Goal: Task Accomplishment & Management: Manage account settings

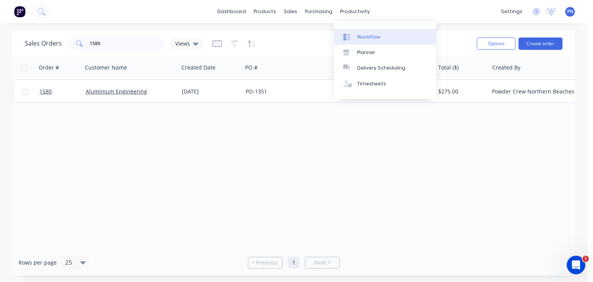
click at [357, 34] on div "Workflow" at bounding box center [368, 37] width 23 height 7
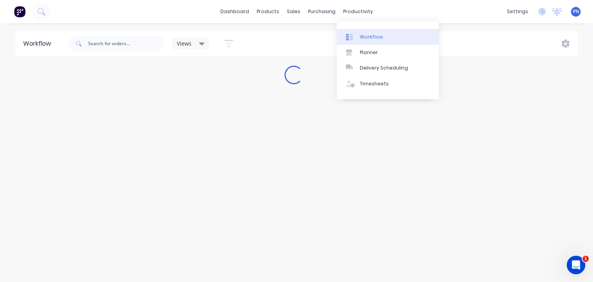
click at [365, 35] on div "Workflow" at bounding box center [371, 37] width 23 height 7
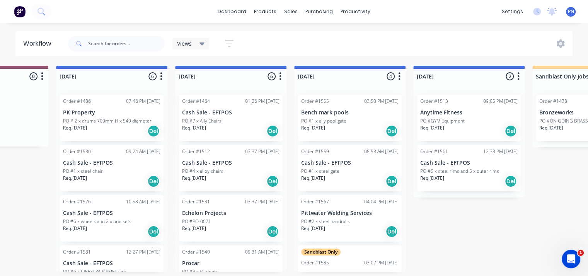
scroll to position [0, 430]
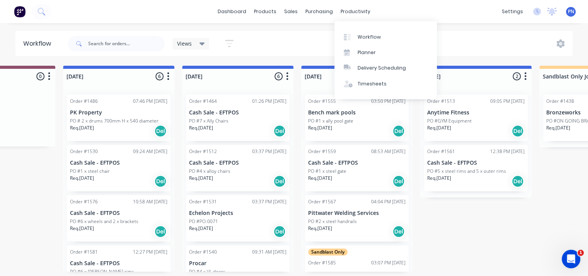
click at [365, 50] on div "Planner" at bounding box center [366, 52] width 18 height 7
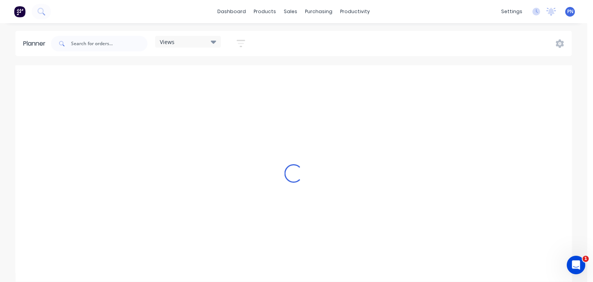
scroll to position [0, 2225]
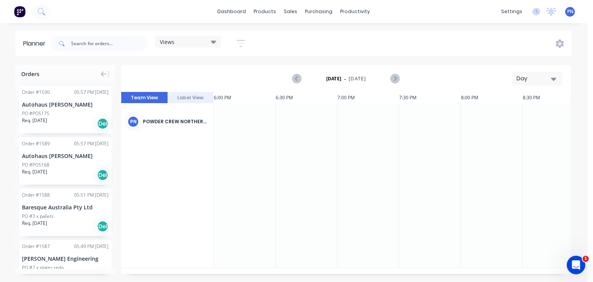
click at [76, 107] on div "Autohaus [PERSON_NAME]" at bounding box center [65, 104] width 87 height 8
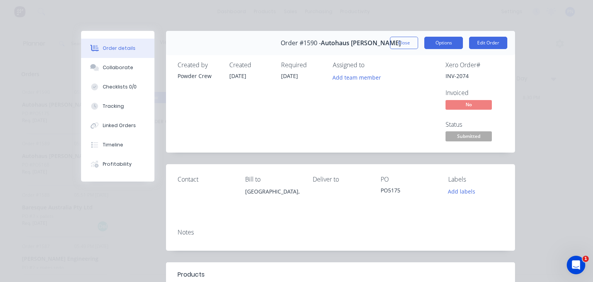
click at [444, 44] on button "Options" at bounding box center [444, 43] width 39 height 12
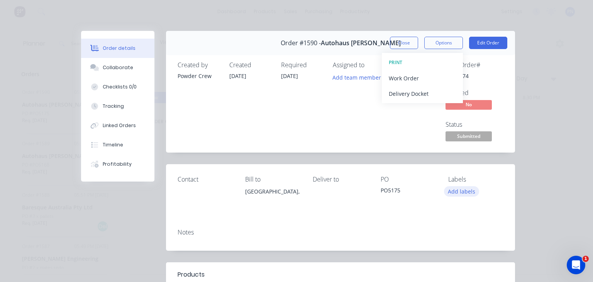
click at [469, 187] on button "Add labels" at bounding box center [462, 191] width 36 height 10
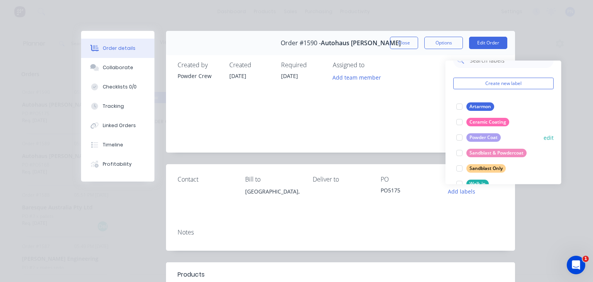
scroll to position [31, 0]
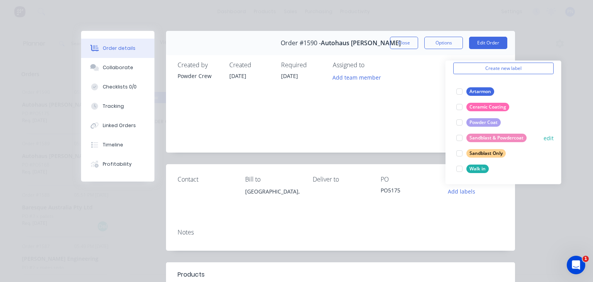
click at [461, 136] on div at bounding box center [459, 137] width 15 height 15
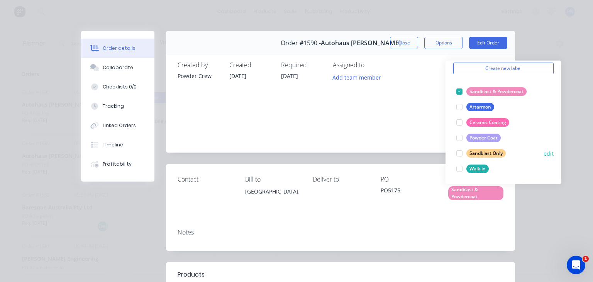
click at [460, 152] on div at bounding box center [459, 153] width 15 height 15
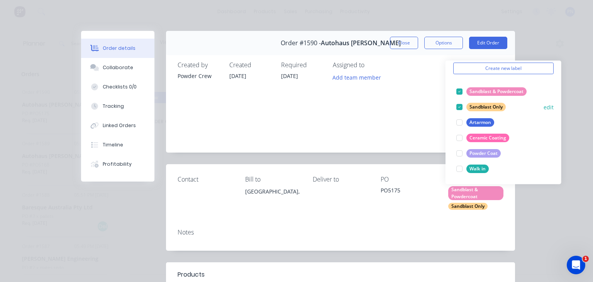
click at [461, 88] on div at bounding box center [459, 91] width 15 height 15
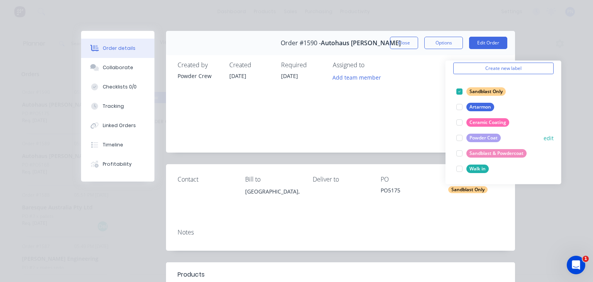
click at [459, 138] on div at bounding box center [459, 137] width 15 height 15
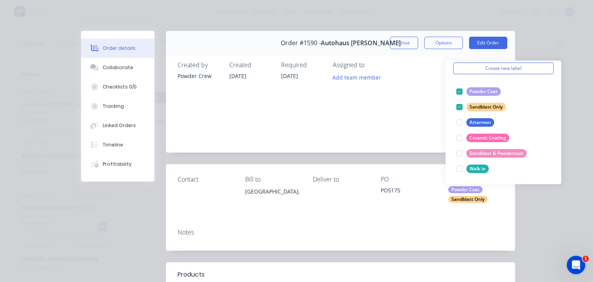
click at [468, 19] on div "Order details Collaborate Checklists 0/0 Tracking Linked Orders Timeline Profit…" at bounding box center [296, 141] width 593 height 282
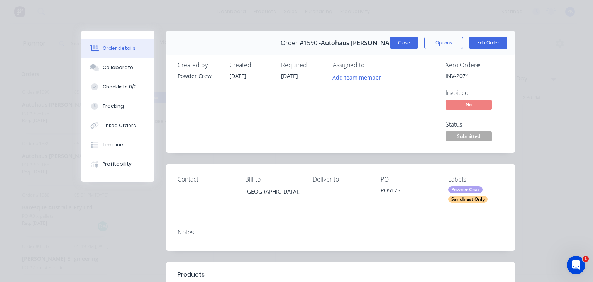
click at [403, 40] on button "Close" at bounding box center [404, 43] width 28 height 12
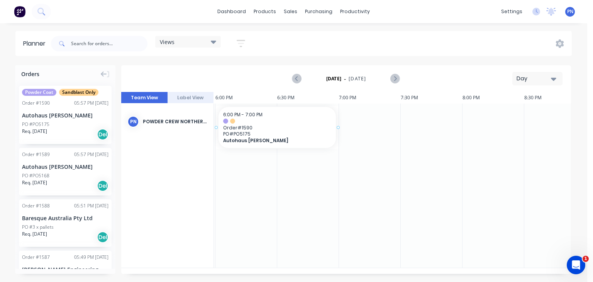
drag, startPoint x: 44, startPoint y: 109, endPoint x: 273, endPoint y: 144, distance: 231.0
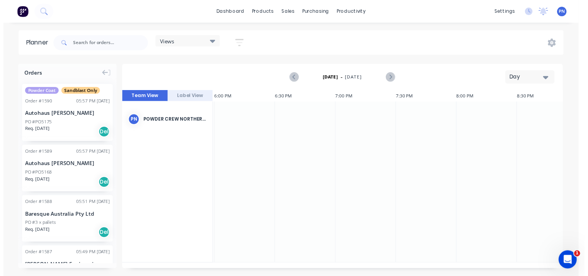
scroll to position [0, 2225]
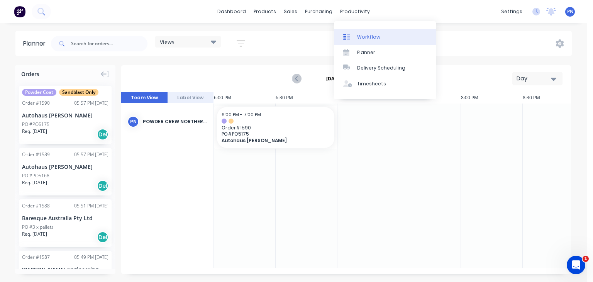
click at [368, 36] on div "Workflow" at bounding box center [368, 37] width 23 height 7
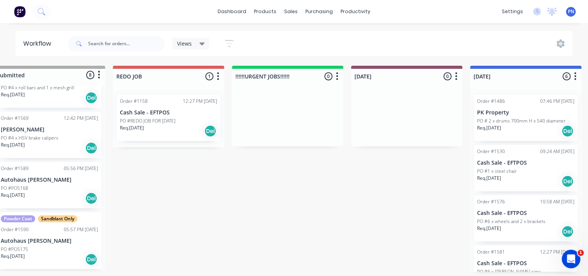
scroll to position [2, 22]
click at [176, 135] on div "Req. [DATE] Del" at bounding box center [169, 130] width 97 height 13
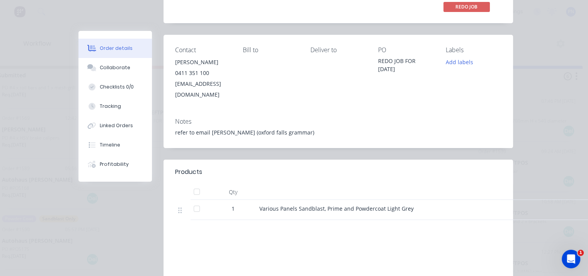
scroll to position [116, 0]
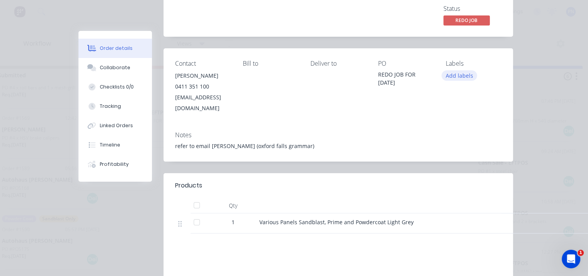
click at [459, 75] on button "Add labels" at bounding box center [459, 75] width 36 height 10
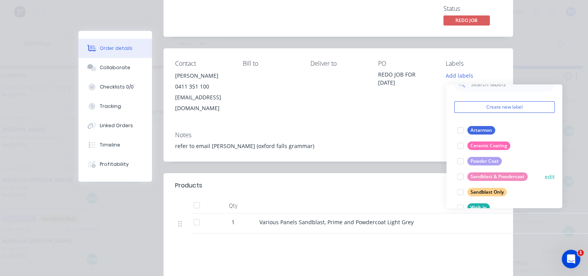
scroll to position [31, 0]
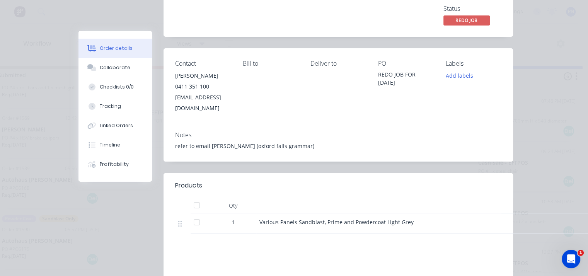
click at [419, 161] on div "Order #1158 - Cash Sale - EFTPOS Close Options Edit Order Created by Powder Cre…" at bounding box center [295, 143] width 434 height 456
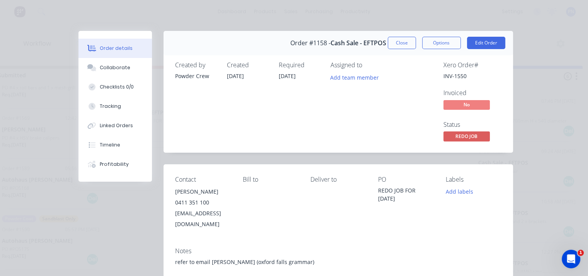
scroll to position [0, 22]
click at [407, 41] on button "Close" at bounding box center [402, 43] width 28 height 12
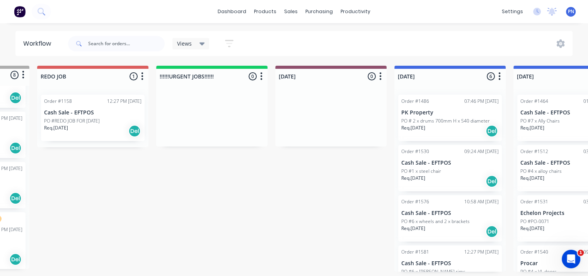
scroll to position [0, 0]
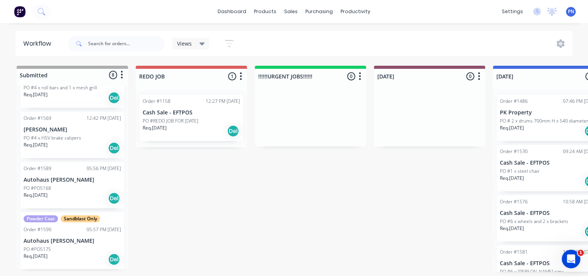
click at [189, 87] on div at bounding box center [191, 86] width 111 height 5
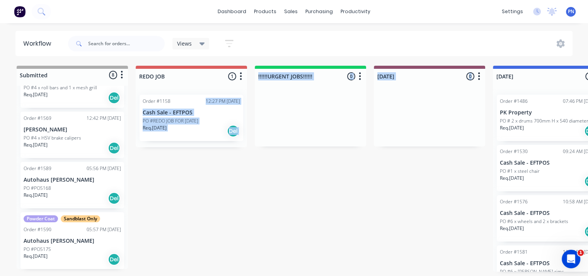
drag, startPoint x: 428, startPoint y: 96, endPoint x: 198, endPoint y: 94, distance: 229.5
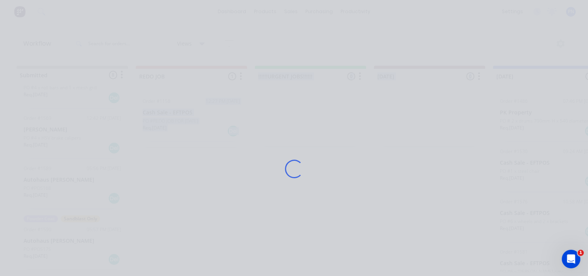
click at [240, 149] on div "Loading..." at bounding box center [294, 169] width 453 height 276
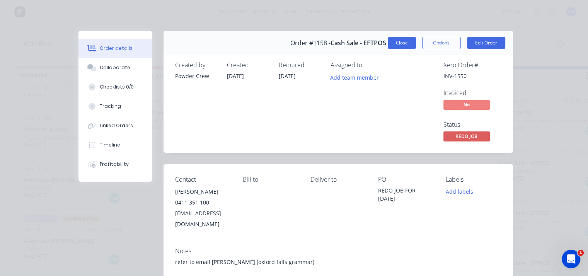
click at [396, 43] on button "Close" at bounding box center [402, 43] width 28 height 12
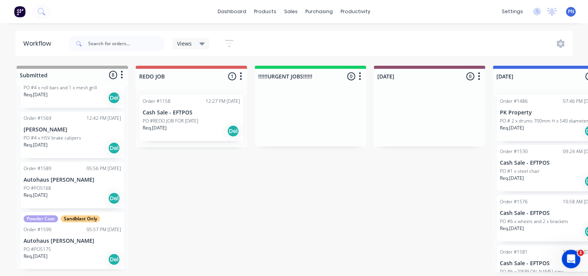
scroll to position [2, 0]
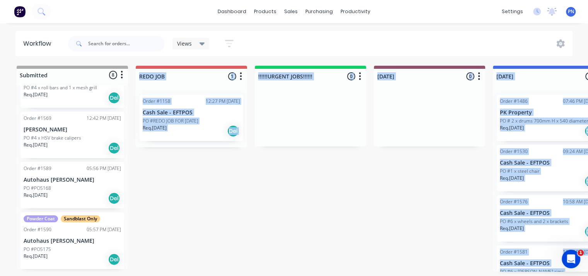
drag, startPoint x: 153, startPoint y: 275, endPoint x: 106, endPoint y: 277, distance: 46.8
click at [106, 229] on html "dashboard products sales purchasing productivity dashboard products Product Cat…" at bounding box center [294, 114] width 588 height 229
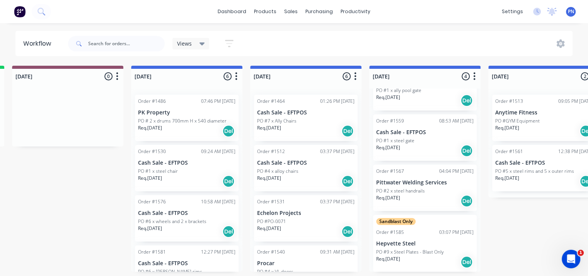
scroll to position [2, 97]
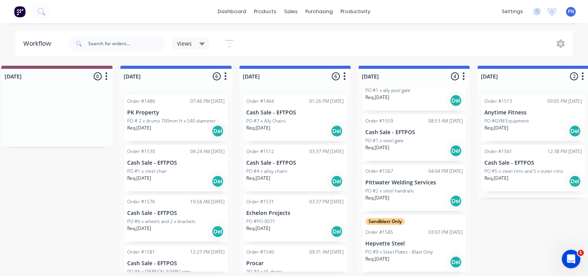
scroll to position [2, 345]
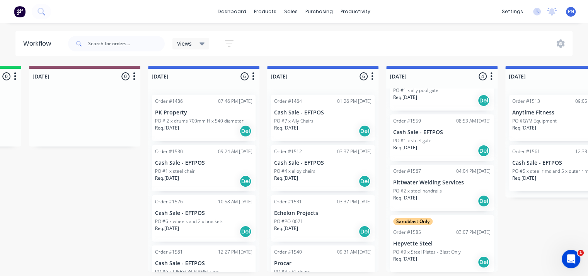
click at [206, 131] on div "Req. [DATE] Del" at bounding box center [203, 130] width 97 height 13
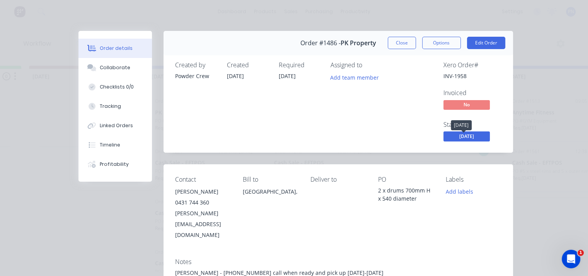
click at [448, 138] on span "[DATE]" at bounding box center [466, 136] width 46 height 10
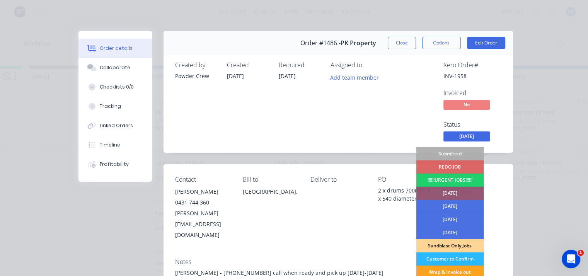
click at [576, 165] on div "Order details Collaborate Checklists 0/0 Tracking Linked Orders Timeline Profit…" at bounding box center [294, 138] width 588 height 276
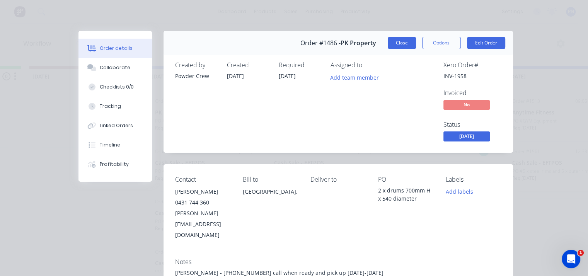
click at [407, 42] on button "Close" at bounding box center [402, 43] width 28 height 12
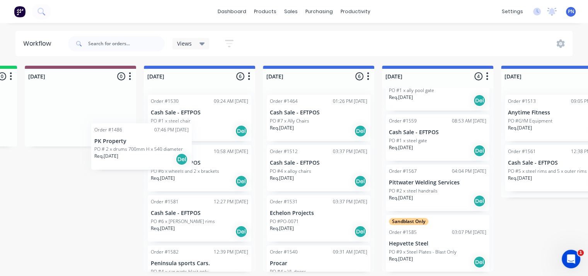
scroll to position [2, 346]
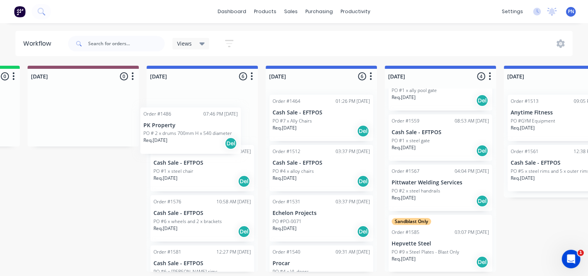
drag, startPoint x: 187, startPoint y: 114, endPoint x: 179, endPoint y: 129, distance: 16.8
click at [179, 129] on div "Order #1486 07:46 PM [DATE] PK Property PO # 2 x drums 700mm H x 540 diameter R…" at bounding box center [201, 179] width 111 height 183
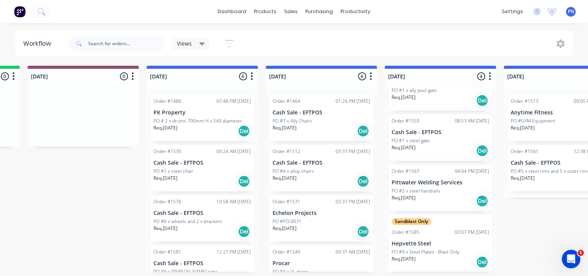
click at [189, 119] on p "PO # 2 x drums 700mm H x 540 diameter" at bounding box center [197, 120] width 88 height 7
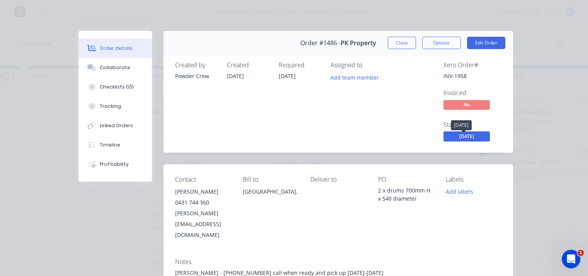
click at [453, 133] on span "[DATE]" at bounding box center [466, 136] width 46 height 10
click at [388, 45] on button "Close" at bounding box center [402, 43] width 28 height 12
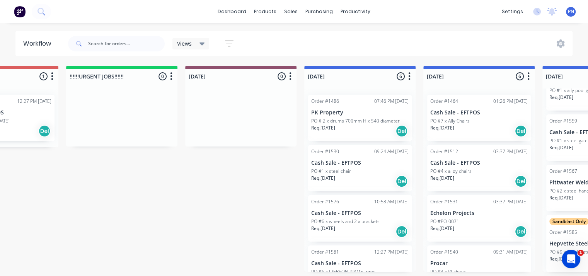
scroll to position [2, 187]
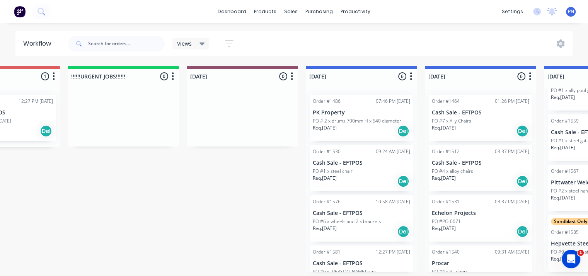
click at [335, 117] on p "PO # 2 x drums 700mm H x 540 diameter" at bounding box center [357, 120] width 88 height 7
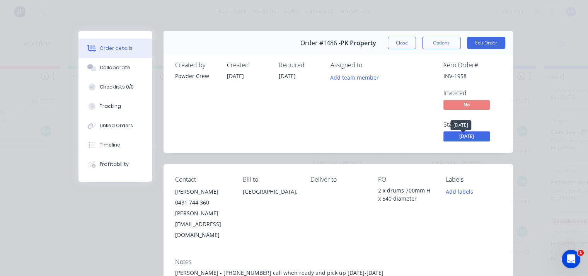
click at [461, 137] on span "[DATE]" at bounding box center [466, 136] width 46 height 10
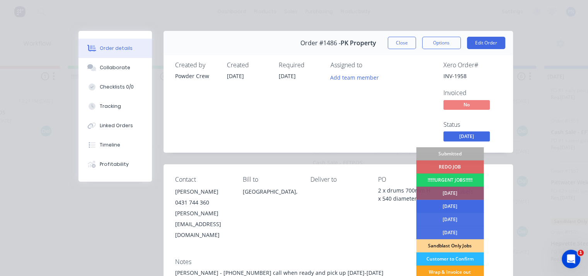
click at [443, 206] on div "[DATE]" at bounding box center [450, 206] width 68 height 13
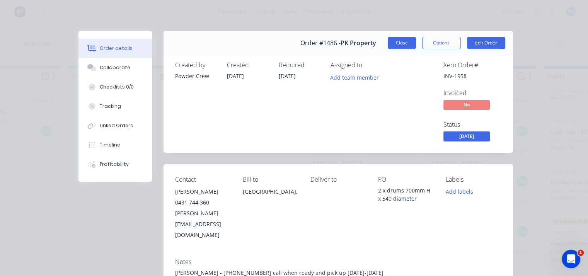
click at [392, 46] on button "Close" at bounding box center [402, 43] width 28 height 12
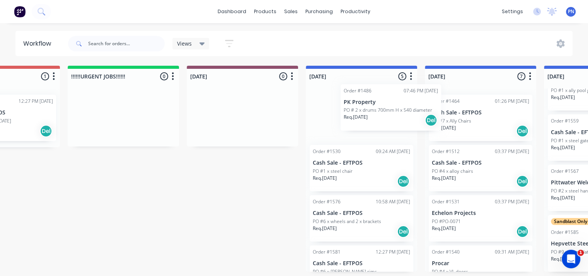
drag, startPoint x: 475, startPoint y: 122, endPoint x: 383, endPoint y: 113, distance: 92.4
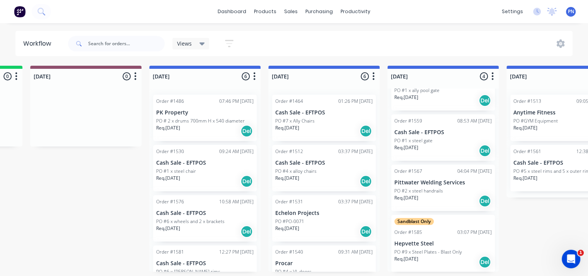
scroll to position [2, 347]
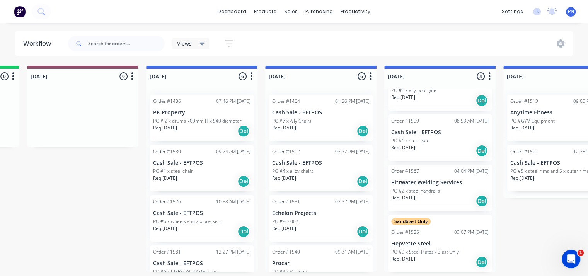
click at [321, 126] on div "Req. [DATE] Del" at bounding box center [320, 130] width 97 height 13
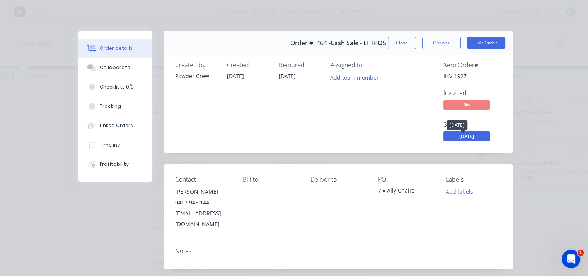
click at [469, 136] on span "[DATE]" at bounding box center [466, 136] width 46 height 10
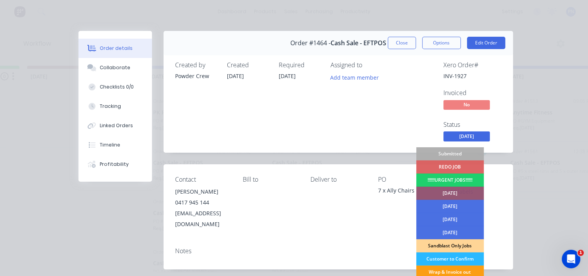
click at [440, 271] on div "Wrap & Invoice out" at bounding box center [450, 271] width 68 height 13
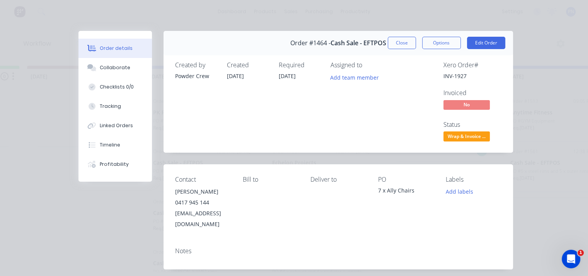
click at [538, 185] on div "Order details Collaborate Checklists 0/0 Tracking Linked Orders Timeline Profit…" at bounding box center [294, 138] width 588 height 276
click at [393, 42] on button "Close" at bounding box center [402, 43] width 28 height 12
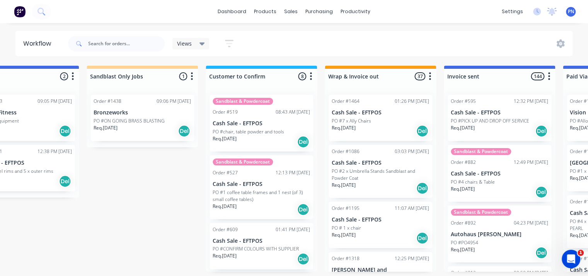
scroll to position [0, 882]
click at [384, 135] on div "Req. [DATE] Del" at bounding box center [379, 130] width 97 height 13
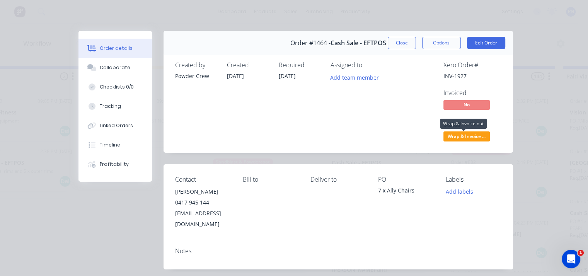
click at [473, 133] on span "Wrap & Invoice ..." at bounding box center [466, 136] width 46 height 10
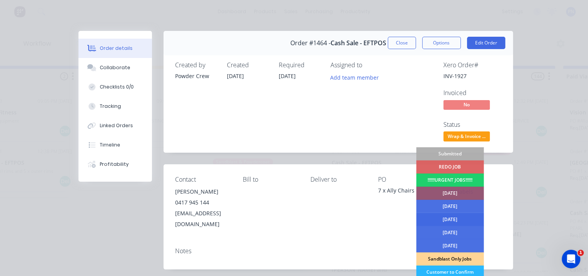
drag, startPoint x: 448, startPoint y: 219, endPoint x: 449, endPoint y: 127, distance: 91.6
click at [448, 219] on div "[DATE]" at bounding box center [450, 219] width 68 height 13
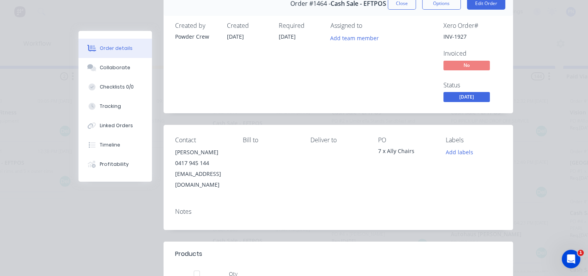
scroll to position [77, 0]
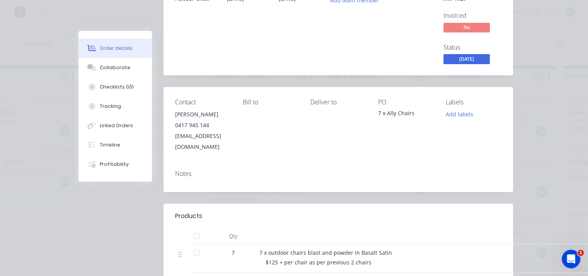
click at [180, 170] on div "Notes" at bounding box center [337, 178] width 349 height 28
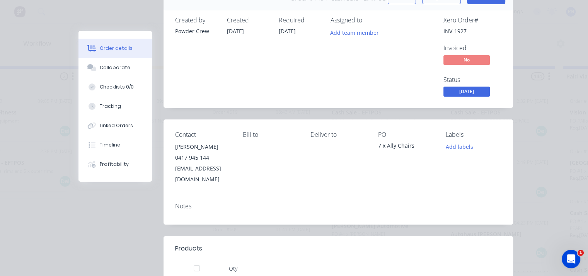
scroll to position [0, 0]
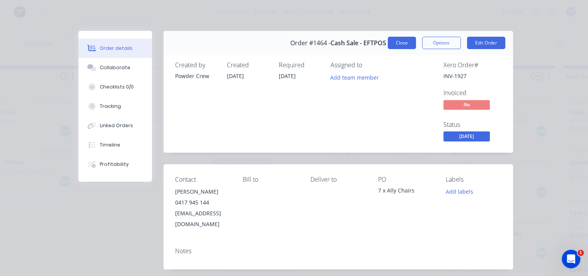
click at [393, 48] on button "Close" at bounding box center [402, 43] width 28 height 12
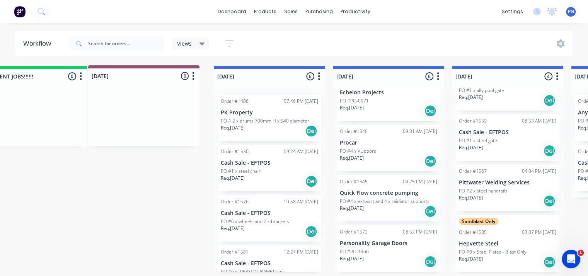
scroll to position [0, 278]
drag, startPoint x: 121, startPoint y: 68, endPoint x: 184, endPoint y: 65, distance: 63.1
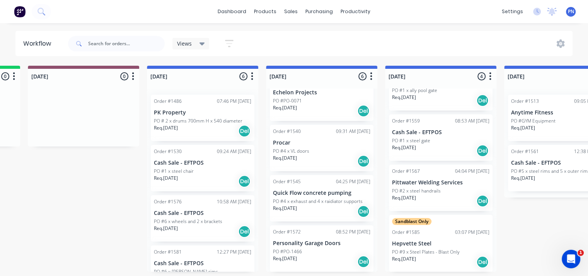
scroll to position [0, 350]
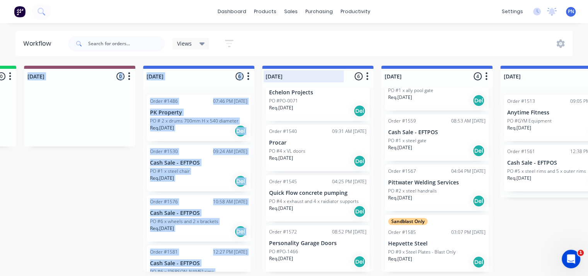
drag, startPoint x: 70, startPoint y: 67, endPoint x: 332, endPoint y: 68, distance: 262.3
click at [332, 68] on div "Submitted 8 Status colour #ADADAD hex #ADADAD Save Cancel Summaries Total order…" at bounding box center [569, 169] width 1849 height 206
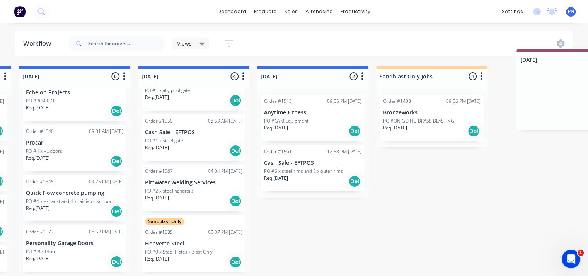
scroll to position [0, 541]
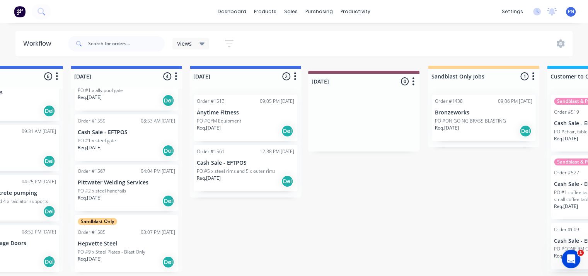
drag, startPoint x: 98, startPoint y: 69, endPoint x: 344, endPoint y: 80, distance: 246.7
click at [385, 71] on div "Submitted 8 Status colour #ADADAD hex #ADADAD Save Cancel Summaries Total order…" at bounding box center [377, 169] width 1849 height 206
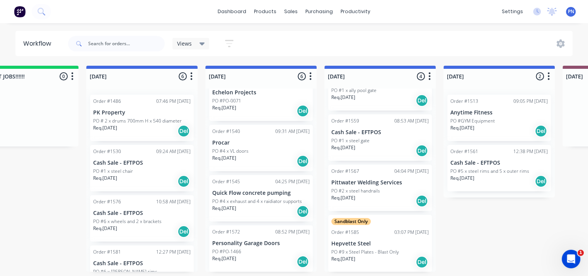
scroll to position [0, 277]
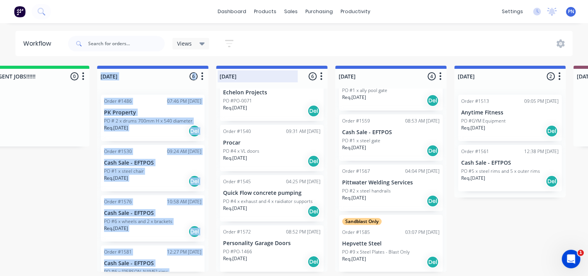
drag, startPoint x: 155, startPoint y: 67, endPoint x: 250, endPoint y: 80, distance: 95.9
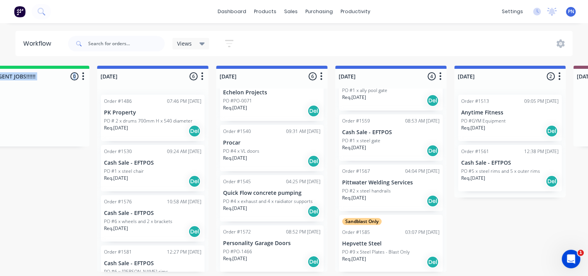
drag, startPoint x: 153, startPoint y: 67, endPoint x: 253, endPoint y: 63, distance: 99.4
click at [253, 63] on div "Workflow Views Save new view None (Default) edit Show/Hide statuses Show line i…" at bounding box center [14, 145] width 582 height 229
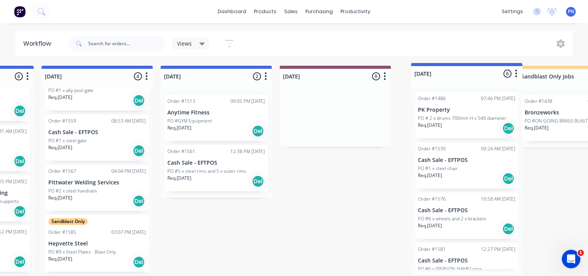
drag, startPoint x: 177, startPoint y: 71, endPoint x: 495, endPoint y: 68, distance: 318.0
click at [495, 68] on div "Submitted 8 Status colour #ADADAD hex #ADADAD Save Cancel Summaries Total order…" at bounding box center [467, 172] width 1849 height 212
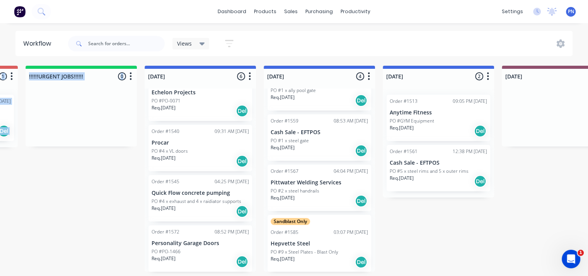
scroll to position [0, 225]
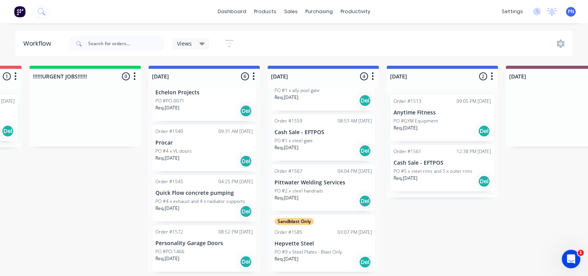
click at [201, 44] on icon at bounding box center [201, 43] width 5 height 3
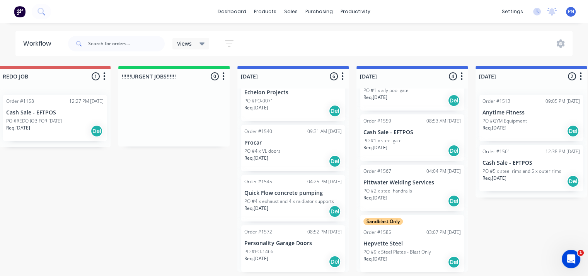
scroll to position [0, 209]
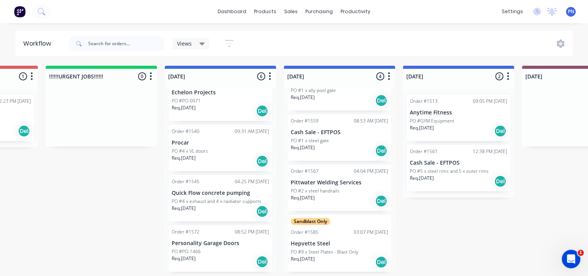
click at [226, 105] on div "Req. [DATE] Del" at bounding box center [220, 110] width 97 height 13
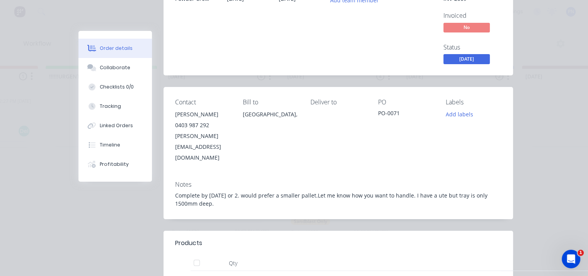
scroll to position [0, 0]
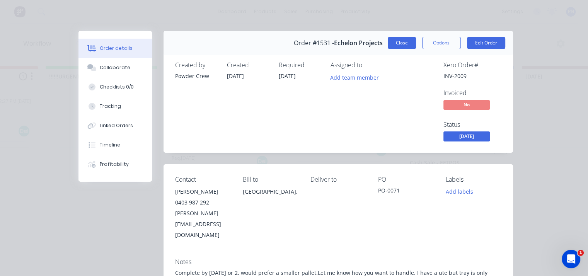
click at [404, 44] on button "Close" at bounding box center [402, 43] width 28 height 12
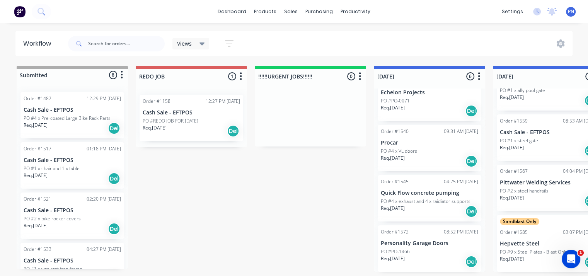
click at [64, 118] on p "PO #4 x Pre-coated Large Bike Rack Parts" at bounding box center [67, 118] width 87 height 7
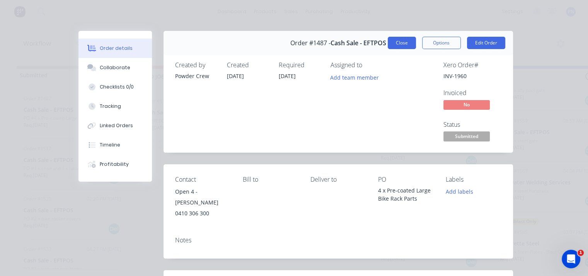
click at [390, 43] on button "Close" at bounding box center [402, 43] width 28 height 12
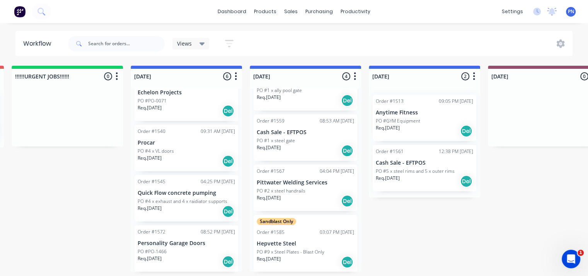
scroll to position [0, 328]
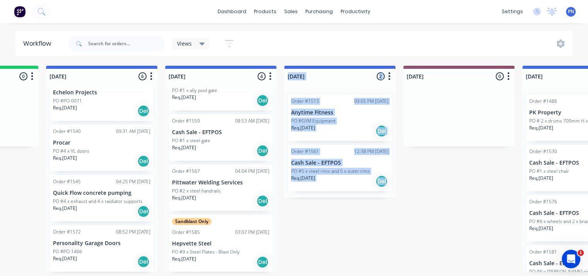
drag, startPoint x: 466, startPoint y: 68, endPoint x: 366, endPoint y: 77, distance: 100.8
click at [337, 79] on div "Submitted 8 Status colour #ADADAD hex #ADADAD Save Cancel Summaries Total order…" at bounding box center [591, 169] width 1849 height 206
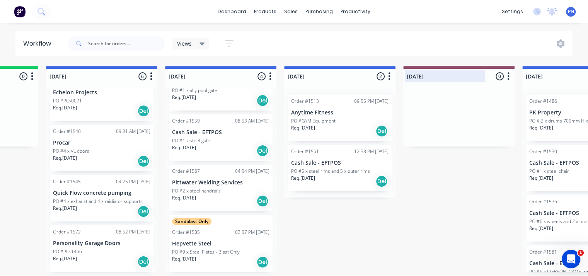
drag, startPoint x: 450, startPoint y: 66, endPoint x: 475, endPoint y: 93, distance: 37.2
click at [437, 81] on div "[DATE] 0 Status colour #8F4F6D hex #8F4F6D Save Cancel Notifications Email SMS …" at bounding box center [458, 75] width 111 height 18
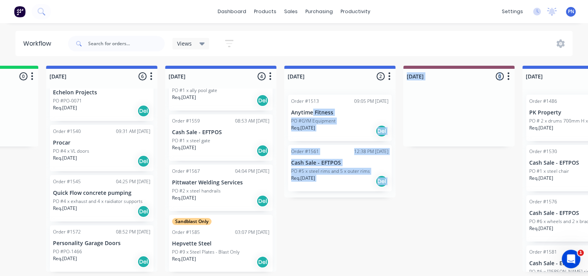
drag, startPoint x: 469, startPoint y: 94, endPoint x: 331, endPoint y: 105, distance: 139.1
click at [331, 105] on div "Submitted 8 Status colour #ADADAD hex #ADADAD Save Cancel Summaries Total order…" at bounding box center [591, 169] width 1849 height 206
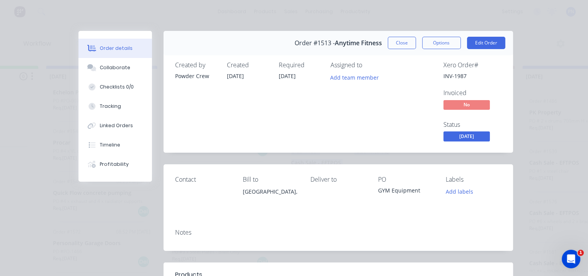
scroll to position [0, 0]
click at [454, 19] on div "Order details Collaborate Checklists 0/0 Tracking Linked Orders Timeline Profit…" at bounding box center [294, 138] width 588 height 276
click at [409, 39] on button "Close" at bounding box center [402, 43] width 28 height 12
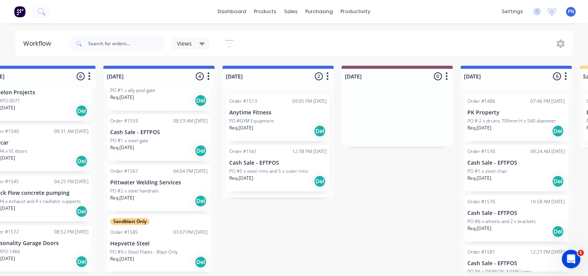
scroll to position [0, 408]
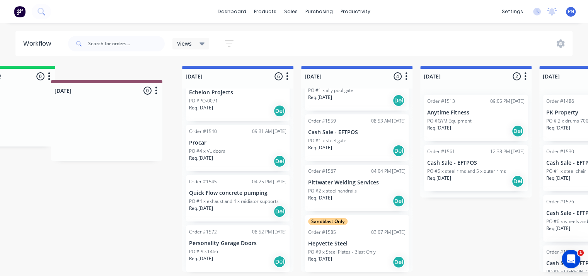
drag, startPoint x: 410, startPoint y: 70, endPoint x: 139, endPoint y: 83, distance: 270.7
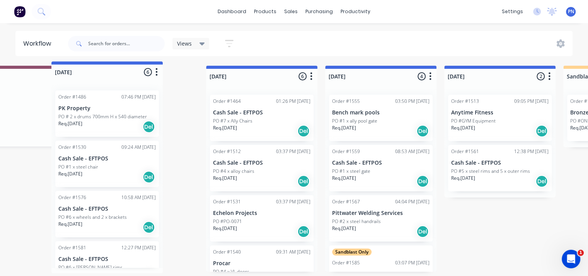
scroll to position [0, 399]
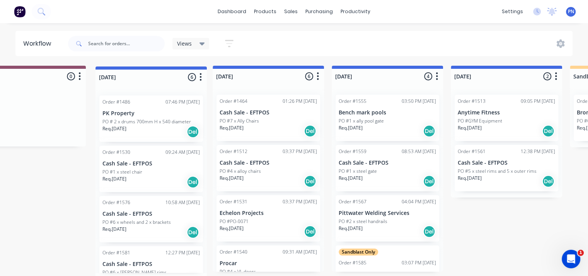
drag, startPoint x: 299, startPoint y: 76, endPoint x: 170, endPoint y: 76, distance: 129.0
click at [170, 76] on div "Submitted 8 Status colour #ADADAD hex #ADADAD Save Cancel Summaries Total order…" at bounding box center [519, 172] width 1849 height 212
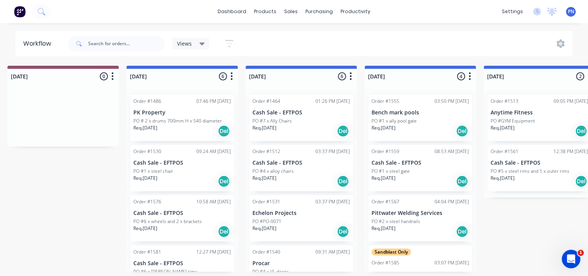
scroll to position [0, 360]
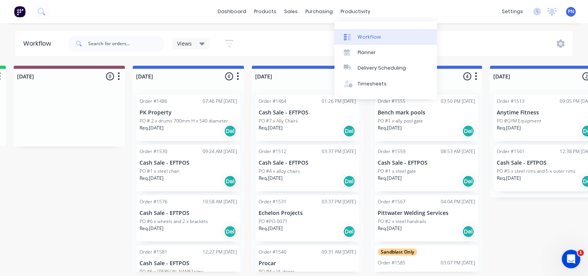
click at [358, 38] on div "Workflow" at bounding box center [368, 37] width 23 height 7
click at [360, 36] on div "Workflow" at bounding box center [368, 37] width 23 height 7
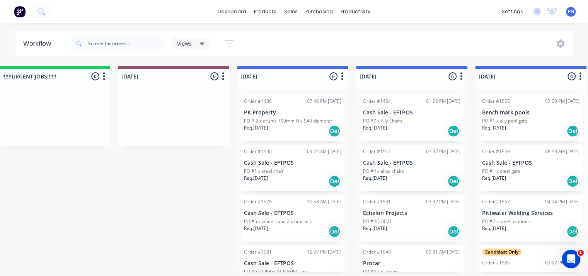
scroll to position [0, 243]
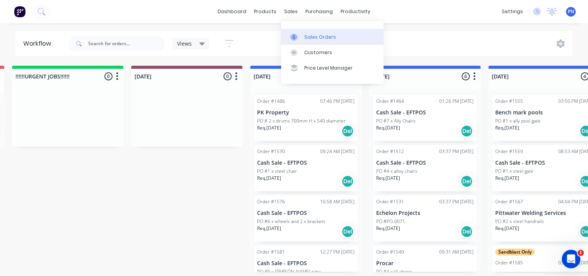
click at [303, 35] on link "Sales Orders" at bounding box center [332, 36] width 102 height 15
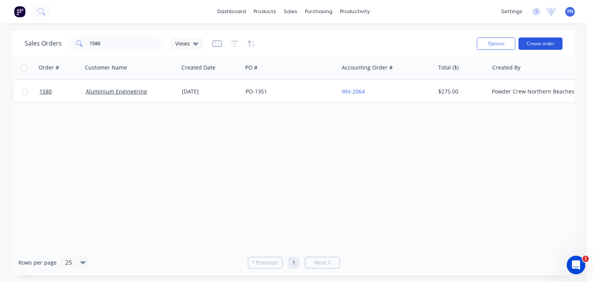
click at [535, 45] on button "Create order" at bounding box center [541, 43] width 44 height 12
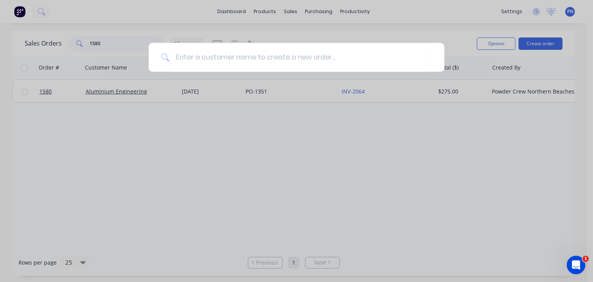
drag, startPoint x: 236, startPoint y: 143, endPoint x: 231, endPoint y: 141, distance: 5.3
click at [236, 143] on div at bounding box center [296, 141] width 593 height 282
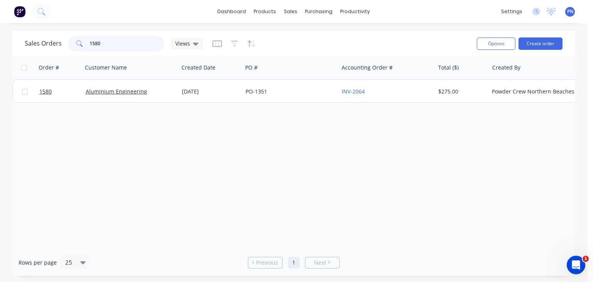
drag, startPoint x: 125, startPoint y: 45, endPoint x: 34, endPoint y: 51, distance: 91.4
click at [34, 51] on div "Sales Orders 1580 Views" at bounding box center [114, 43] width 178 height 15
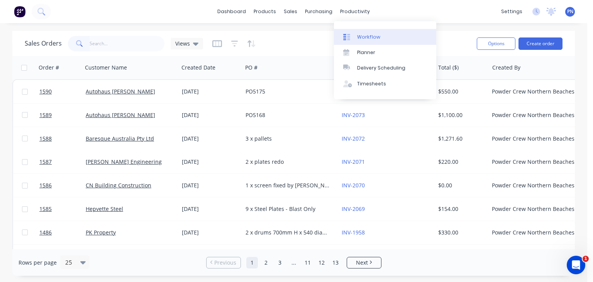
click at [363, 34] on div "Workflow" at bounding box center [368, 37] width 23 height 7
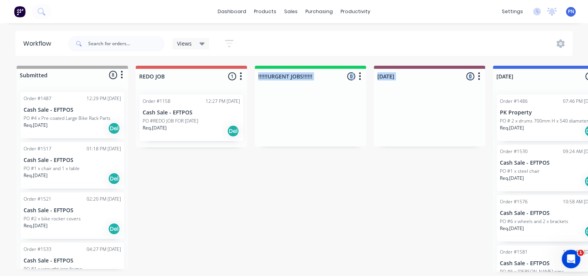
drag, startPoint x: 310, startPoint y: 66, endPoint x: 482, endPoint y: 68, distance: 171.5
click at [345, 56] on div "Workflow Views Save new view None (Default) edit Show/Hide statuses Show line i…" at bounding box center [291, 145] width 582 height 229
drag, startPoint x: 337, startPoint y: 66, endPoint x: 418, endPoint y: 65, distance: 81.9
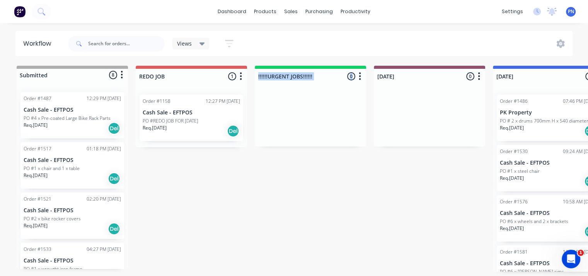
click at [304, 104] on div at bounding box center [310, 117] width 111 height 58
drag, startPoint x: 301, startPoint y: 92, endPoint x: 367, endPoint y: 104, distance: 67.5
drag, startPoint x: 362, startPoint y: 88, endPoint x: 389, endPoint y: 93, distance: 27.6
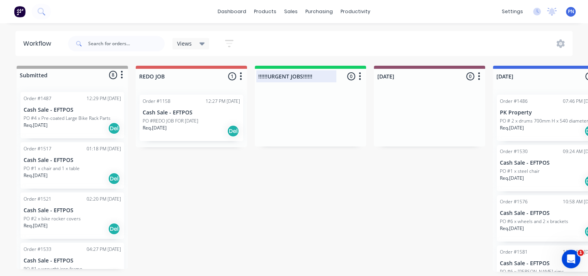
drag, startPoint x: 329, startPoint y: 67, endPoint x: 352, endPoint y: 70, distance: 23.7
click at [352, 70] on div "!!!!!!URGENT JOBS!!!!!! 0 Status colour #13CE66 hex #13CE66 Save Cancel Notific…" at bounding box center [310, 75] width 111 height 18
drag, startPoint x: 338, startPoint y: 66, endPoint x: 350, endPoint y: 75, distance: 14.5
click at [342, 78] on div "!!!!!!URGENT JOBS!!!!!! 0 Status colour #13CE66 hex #13CE66 Save Cancel Notific…" at bounding box center [310, 75] width 111 height 18
drag, startPoint x: 351, startPoint y: 75, endPoint x: 325, endPoint y: 68, distance: 27.1
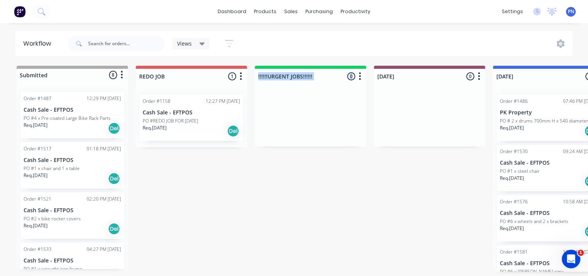
click at [323, 66] on div "!!!!!!URGENT JOBS!!!!!! 0 Status colour #13CE66 hex #13CE66 Save Cancel Notific…" at bounding box center [310, 75] width 111 height 18
drag, startPoint x: 316, startPoint y: 66, endPoint x: 321, endPoint y: 76, distance: 11.1
click at [321, 76] on div "!!!!!!URGENT JOBS!!!!!! 0 Status colour #13CE66 hex #13CE66 Save Cancel Notific…" at bounding box center [310, 75] width 111 height 18
drag, startPoint x: 284, startPoint y: 79, endPoint x: 352, endPoint y: 79, distance: 68.0
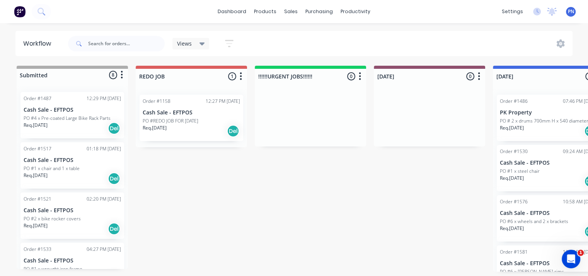
click at [352, 79] on div "!!!!!!URGENT JOBS!!!!!! 0 Status colour #13CE66 hex #13CE66 Save Cancel Notific…" at bounding box center [310, 75] width 111 height 18
drag, startPoint x: 318, startPoint y: 106, endPoint x: 310, endPoint y: 53, distance: 54.2
click at [318, 105] on div at bounding box center [310, 117] width 111 height 58
drag, startPoint x: 308, startPoint y: 67, endPoint x: 396, endPoint y: 66, distance: 88.1
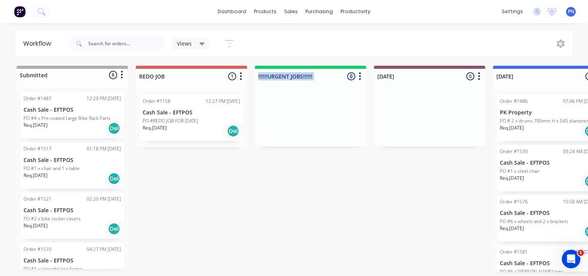
drag, startPoint x: 325, startPoint y: 65, endPoint x: 270, endPoint y: 66, distance: 54.5
click at [270, 66] on div "!!!!!!URGENT JOBS!!!!!! 0 Status colour #13CE66 hex #13CE66 Save Cancel Notific…" at bounding box center [310, 75] width 111 height 18
drag, startPoint x: 269, startPoint y: 66, endPoint x: 345, endPoint y: 78, distance: 77.0
click at [345, 78] on div "!!!!!!URGENT JOBS!!!!!! 0 Status colour #13CE66 hex #13CE66 Save Cancel Notific…" at bounding box center [310, 75] width 111 height 18
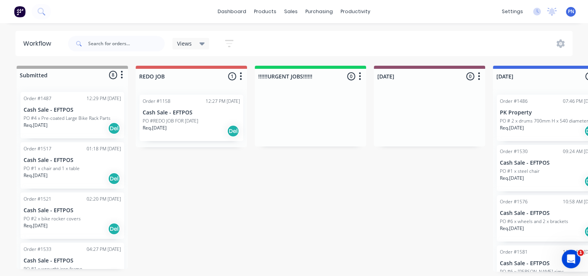
click at [360, 76] on icon "button" at bounding box center [360, 76] width 2 height 8
click at [307, 145] on button "Delete" at bounding box center [325, 144] width 77 height 13
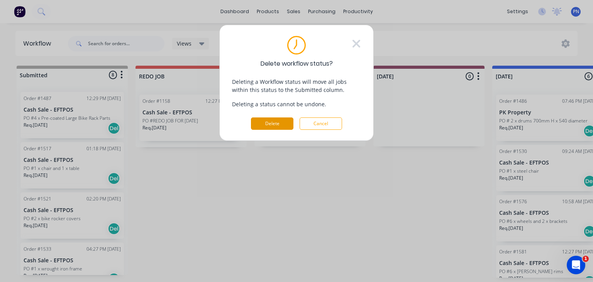
click at [273, 125] on button "Delete" at bounding box center [272, 123] width 42 height 12
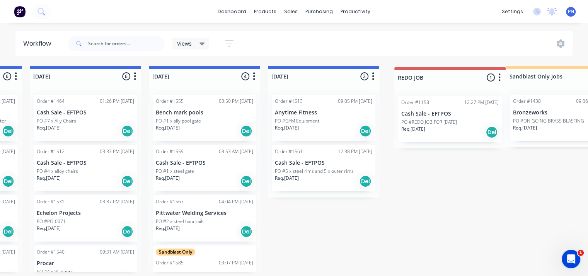
drag, startPoint x: 219, startPoint y: 75, endPoint x: 489, endPoint y: 76, distance: 269.3
click at [489, 76] on div "Submitted 8 Status colour #ADADAD hex #ADADAD Save Cancel Summaries Total order…" at bounding box center [518, 169] width 1737 height 206
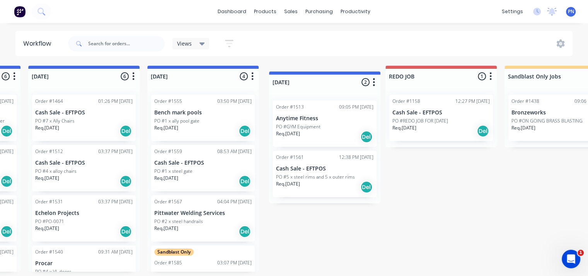
drag, startPoint x: 347, startPoint y: 76, endPoint x: 352, endPoint y: 82, distance: 7.1
click at [352, 82] on div "Submitted 8 Status colour #ADADAD hex #ADADAD Save Cancel Summaries Total order…" at bounding box center [517, 169] width 1737 height 206
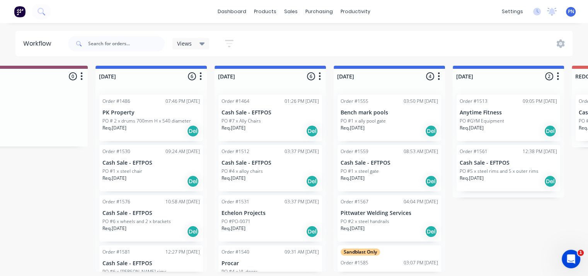
scroll to position [0, 99]
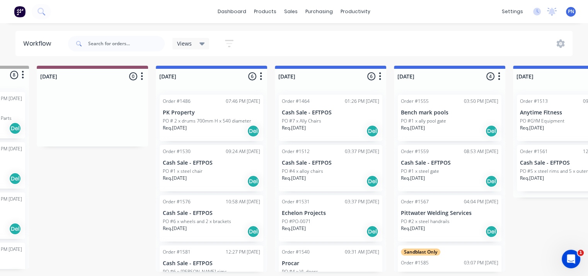
click at [141, 76] on icon "button" at bounding box center [142, 76] width 2 height 8
click at [108, 94] on span "Status colour" at bounding box center [94, 93] width 34 height 8
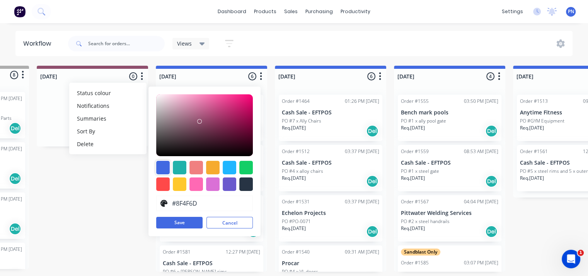
click at [162, 167] on div at bounding box center [163, 168] width 14 height 14
type input "#4169E1"
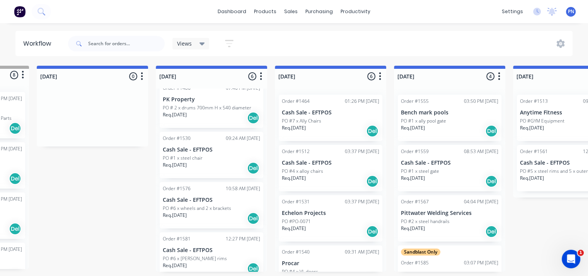
scroll to position [0, 0]
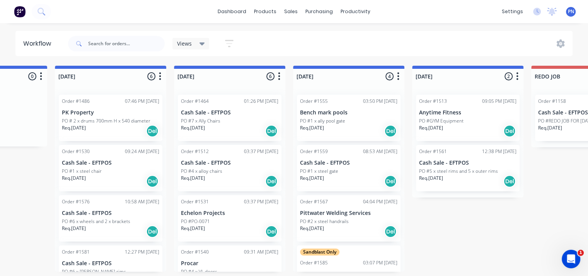
click at [244, 124] on div "Req. [DATE] Del" at bounding box center [229, 130] width 97 height 13
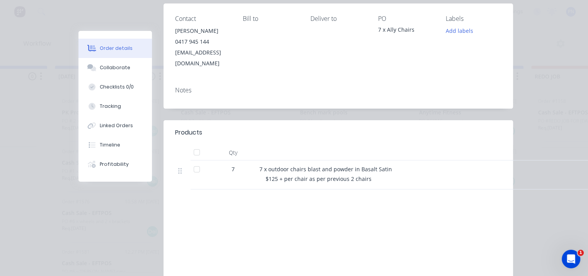
scroll to position [109, 0]
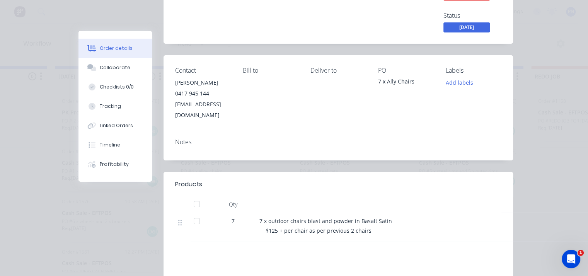
click at [529, 138] on div "Order details Collaborate Checklists 0/0 Tracking Linked Orders Timeline Profit…" at bounding box center [294, 138] width 588 height 276
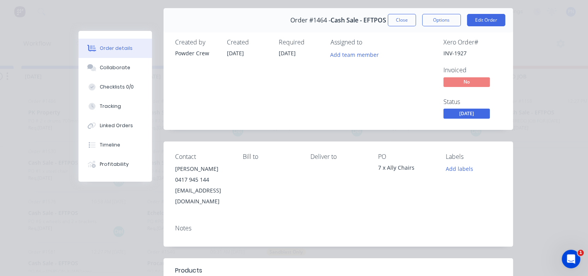
scroll to position [0, 0]
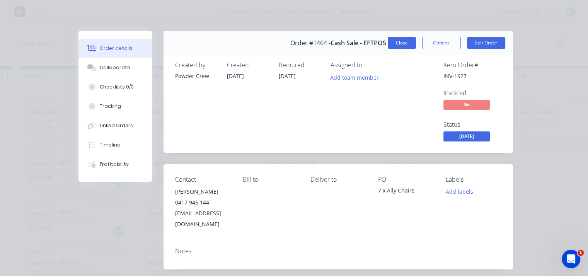
click at [395, 39] on button "Close" at bounding box center [402, 43] width 28 height 12
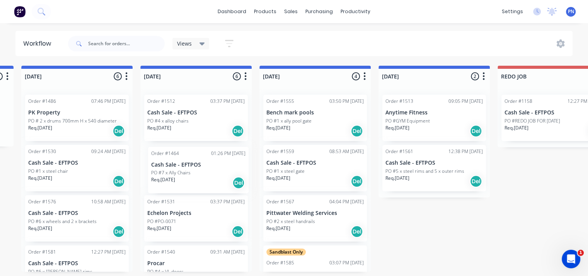
drag, startPoint x: 195, startPoint y: 107, endPoint x: 205, endPoint y: 166, distance: 59.6
click at [204, 167] on div "Order #1464 01:26 PM [DATE] Cash Sale - EFTPOS PO #7 x Ally Chairs Req. [DATE] …" at bounding box center [195, 179] width 111 height 183
drag, startPoint x: 193, startPoint y: 119, endPoint x: 198, endPoint y: 218, distance: 99.0
click at [198, 218] on div "Order #1464 01:26 PM [DATE] Cash Sale - EFTPOS PO #7 x Ally Chairs Req. [DATE] …" at bounding box center [195, 179] width 111 height 183
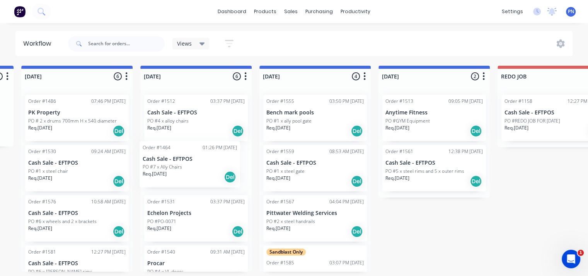
drag, startPoint x: 213, startPoint y: 104, endPoint x: 207, endPoint y: 155, distance: 51.3
click at [207, 156] on div "Order #1464 01:26 PM [DATE] Cash Sale - EFTPOS PO #7 x Ally Chairs Req. [DATE] …" at bounding box center [195, 179] width 111 height 183
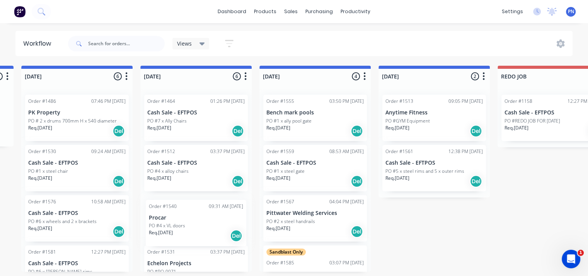
scroll to position [2, 0]
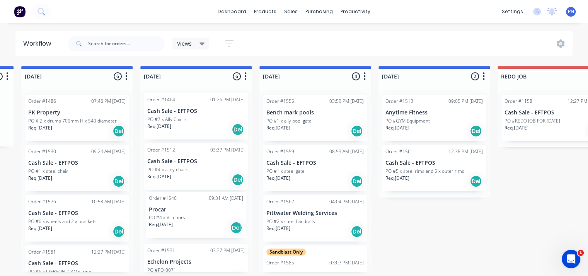
drag, startPoint x: 180, startPoint y: 260, endPoint x: 184, endPoint y: 204, distance: 56.2
click at [184, 204] on div "Order #1464 01:26 PM [DATE] Cash Sale - EFTPOS PO #7 x Ally Chairs Req. [DATE] …" at bounding box center [195, 179] width 111 height 183
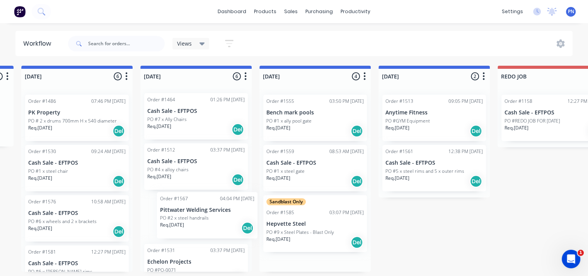
drag, startPoint x: 308, startPoint y: 211, endPoint x: 194, endPoint y: 207, distance: 114.0
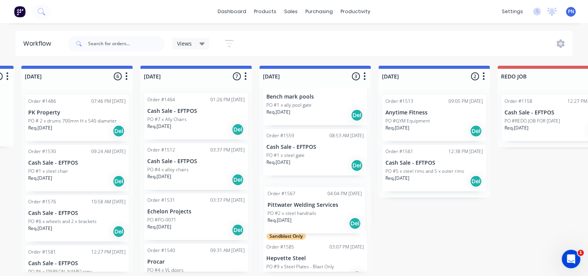
scroll to position [17, 0]
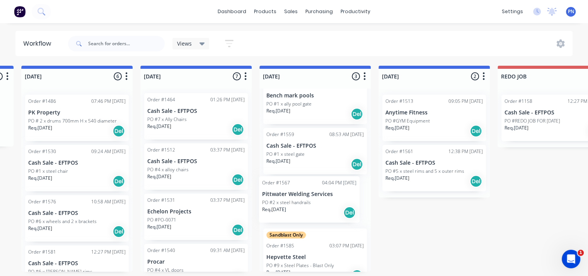
drag, startPoint x: 174, startPoint y: 208, endPoint x: 292, endPoint y: 192, distance: 118.5
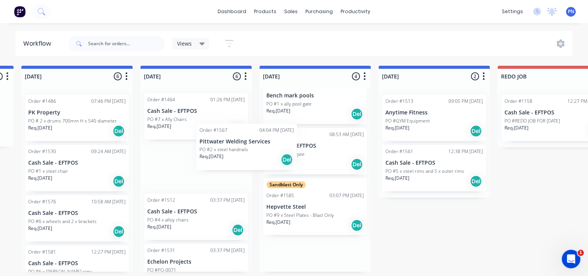
scroll to position [0, 0]
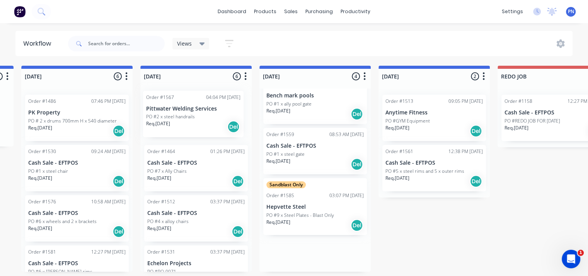
drag, startPoint x: 301, startPoint y: 201, endPoint x: 178, endPoint y: 110, distance: 153.4
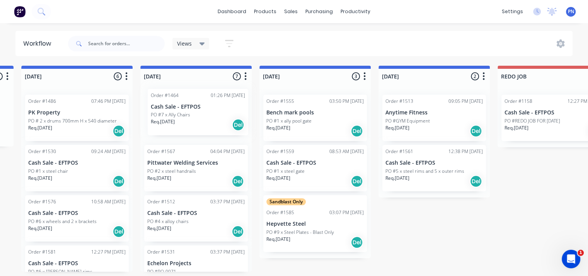
drag, startPoint x: 179, startPoint y: 170, endPoint x: 185, endPoint y: 112, distance: 58.2
click at [185, 112] on div "Order #1567 04:04 PM [DATE] Pittwater Welding Services PO #2 x steel handrails …" at bounding box center [195, 179] width 111 height 183
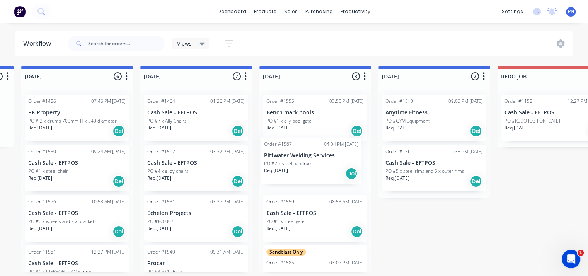
drag, startPoint x: 170, startPoint y: 116, endPoint x: 292, endPoint y: 160, distance: 129.1
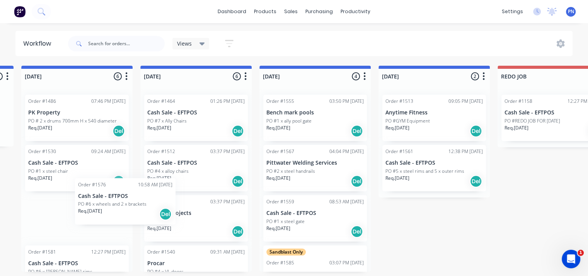
scroll to position [2, 232]
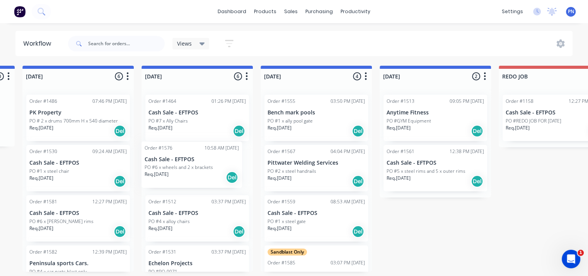
drag, startPoint x: 76, startPoint y: 214, endPoint x: 198, endPoint y: 160, distance: 132.8
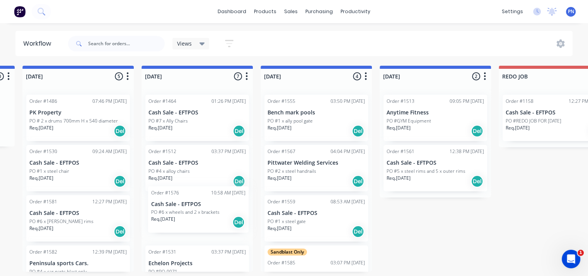
drag, startPoint x: 200, startPoint y: 200, endPoint x: 199, endPoint y: 218, distance: 17.8
click at [199, 218] on div "Order #1464 01:26 PM [DATE] Cash Sale - EFTPOS PO #7 x Ally Chairs Req. [DATE] …" at bounding box center [196, 179] width 111 height 183
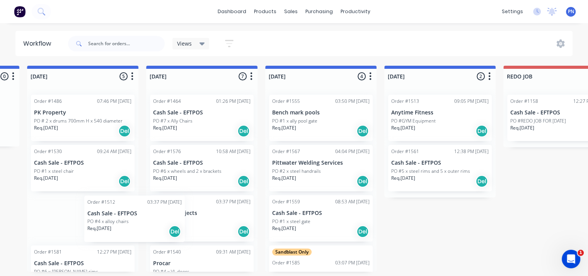
scroll to position [2, 226]
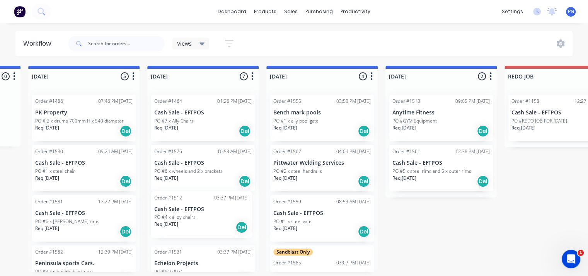
drag, startPoint x: 201, startPoint y: 217, endPoint x: 196, endPoint y: 211, distance: 6.9
click at [196, 211] on div "Order #1464 01:26 PM [DATE] Cash Sale - EFTPOS PO #7 x Ally Chairs Req. [DATE] …" at bounding box center [202, 179] width 111 height 183
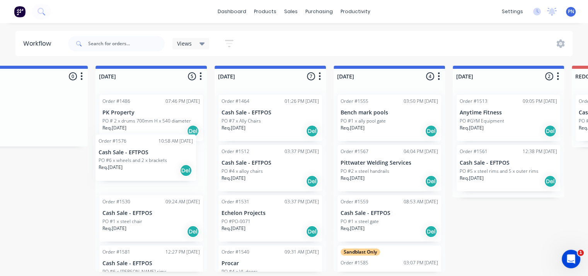
drag, startPoint x: 192, startPoint y: 170, endPoint x: 132, endPoint y: 165, distance: 60.5
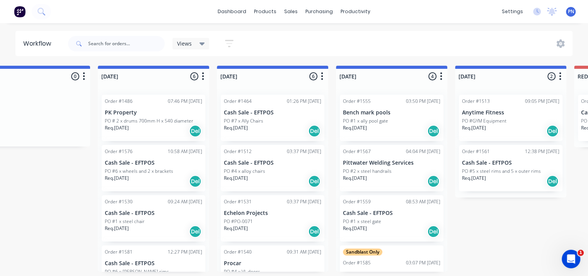
click at [105, 275] on p "Req. [DATE]" at bounding box center [117, 278] width 24 height 7
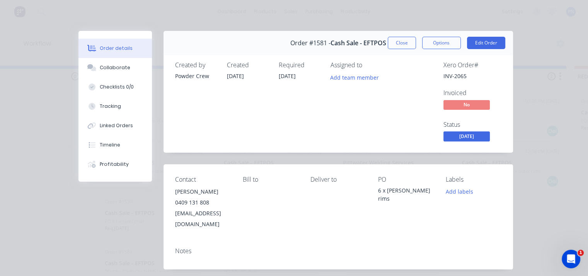
click at [58, 5] on div "Order details Collaborate Checklists 0/0 Tracking Linked Orders Timeline Profit…" at bounding box center [294, 138] width 588 height 276
click at [64, 16] on div "Order details Collaborate Checklists 0/0 Tracking Linked Orders Timeline Profit…" at bounding box center [294, 138] width 588 height 276
click at [396, 45] on button "Close" at bounding box center [402, 43] width 28 height 12
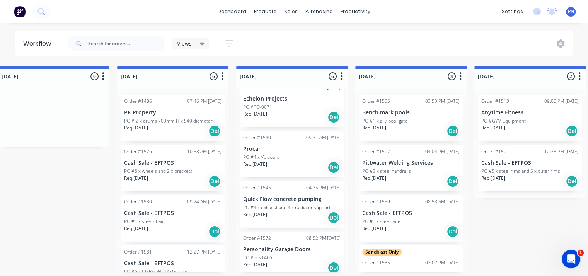
scroll to position [121, 0]
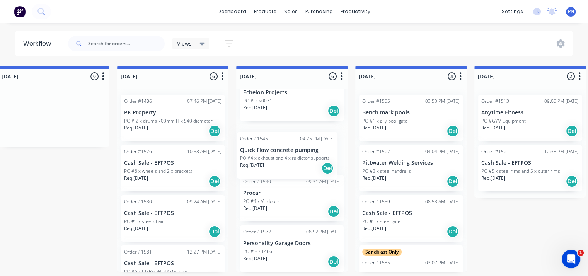
drag, startPoint x: 300, startPoint y: 187, endPoint x: 297, endPoint y: 143, distance: 44.5
click at [297, 143] on div "Order #1464 01:26 PM [DATE] Cash Sale - EFTPOS PO #7 x Ally Chairs Req. [DATE] …" at bounding box center [291, 179] width 111 height 183
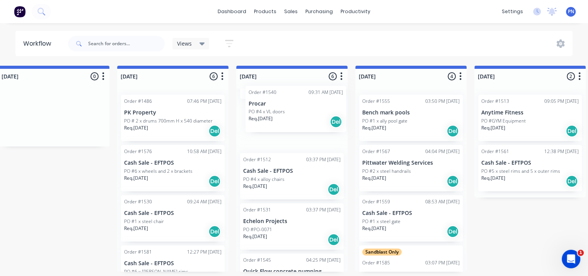
drag, startPoint x: 296, startPoint y: 146, endPoint x: 303, endPoint y: 108, distance: 38.9
click at [303, 108] on div "Order #1464 01:26 PM [DATE] Cash Sale - EFTPOS PO #7 x Ally Chairs Req. [DATE] …" at bounding box center [291, 179] width 111 height 183
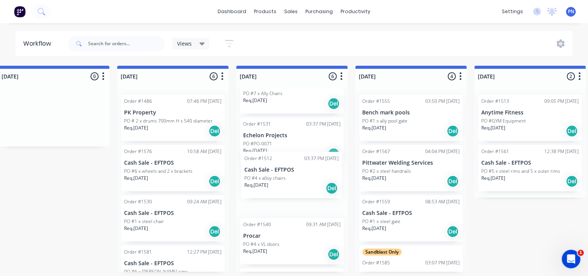
drag, startPoint x: 292, startPoint y: 143, endPoint x: 293, endPoint y: 182, distance: 38.3
click at [293, 182] on div "Order #1464 01:26 PM [DATE] Cash Sale - EFTPOS PO #7 x Ally Chairs Req. [DATE] …" at bounding box center [291, 179] width 111 height 183
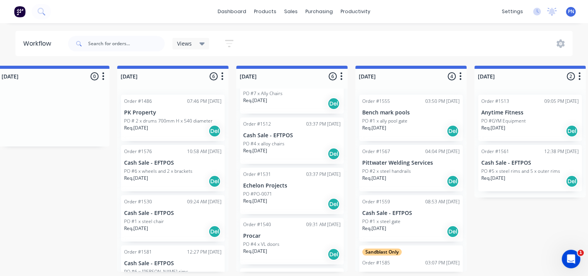
scroll to position [0, 0]
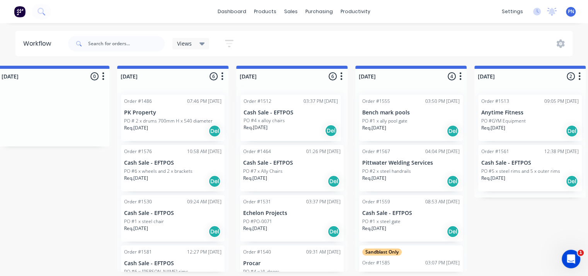
drag, startPoint x: 291, startPoint y: 168, endPoint x: 291, endPoint y: 119, distance: 49.1
click at [291, 119] on div "Order #1464 01:26 PM [DATE] Cash Sale - EFTPOS PO #7 x Ally Chairs Req. [DATE] …" at bounding box center [291, 179] width 111 height 183
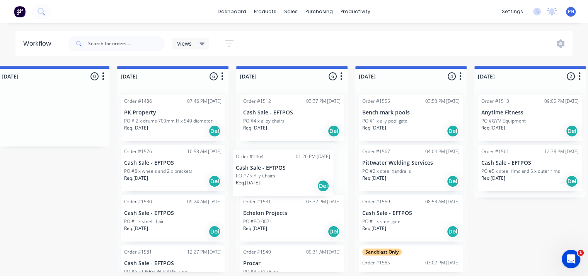
drag, startPoint x: 291, startPoint y: 117, endPoint x: 284, endPoint y: 177, distance: 60.3
click at [284, 177] on div "Order #1464 01:26 PM [DATE] Cash Sale - EFTPOS PO #7 x Ally Chairs Req. [DATE] …" at bounding box center [291, 179] width 111 height 183
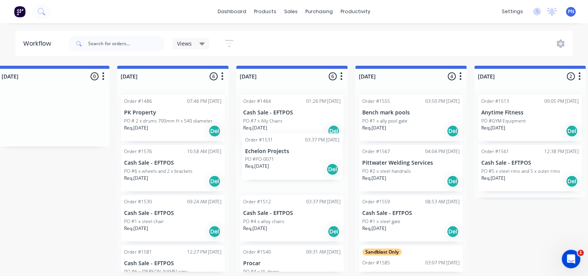
drag, startPoint x: 283, startPoint y: 218, endPoint x: 285, endPoint y: 155, distance: 63.4
click at [285, 155] on div "Order #1464 01:26 PM [DATE] Cash Sale - EFTPOS PO #7 x Ally Chairs Req. [DATE] …" at bounding box center [291, 179] width 111 height 183
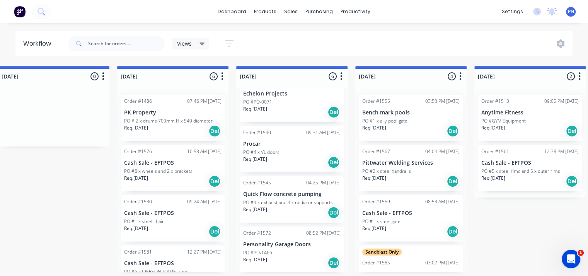
scroll to position [121, 0]
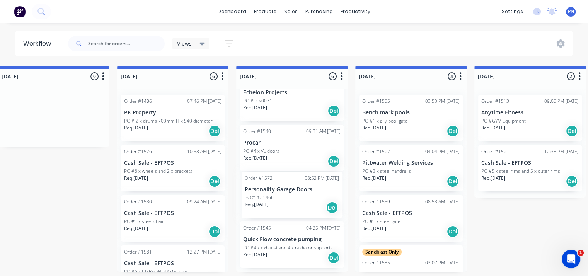
drag, startPoint x: 283, startPoint y: 243, endPoint x: 284, endPoint y: 187, distance: 56.4
click at [284, 187] on div "Order #1464 01:26 PM [DATE] Cash Sale - EFTPOS PO #7 x Ally Chairs Req. [DATE] …" at bounding box center [291, 179] width 111 height 183
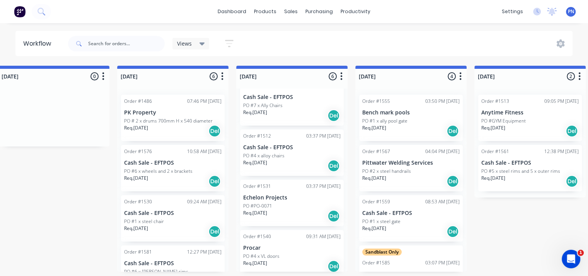
scroll to position [0, 0]
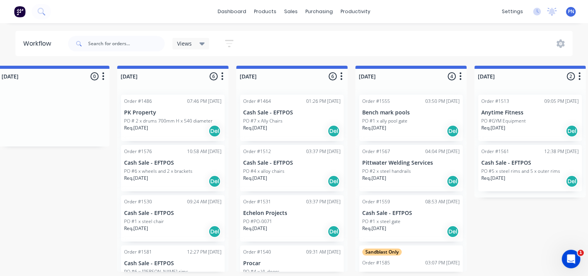
click at [315, 115] on div "Order #1464 01:26 PM [DATE] Cash Sale - EFTPOS PO #7 x Ally Chairs Req. [DATE] …" at bounding box center [292, 118] width 104 height 46
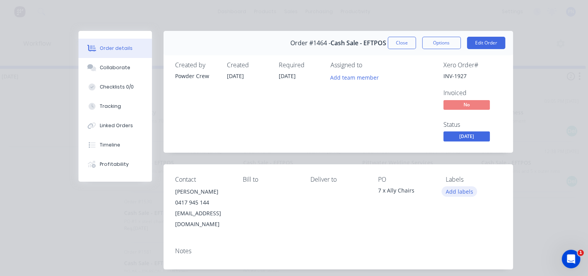
click at [460, 192] on button "Add labels" at bounding box center [459, 191] width 36 height 10
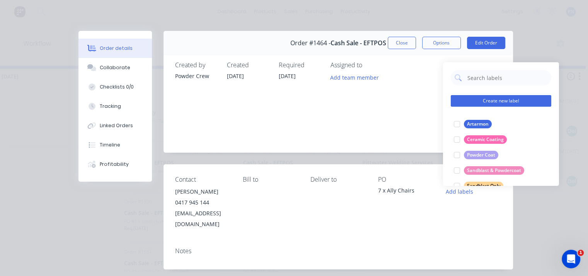
click at [509, 97] on button "Create new label" at bounding box center [500, 101] width 100 height 12
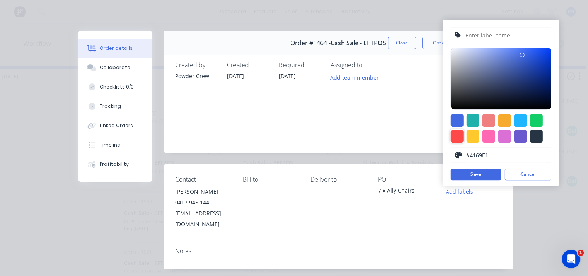
click at [458, 133] on div at bounding box center [456, 136] width 13 height 13
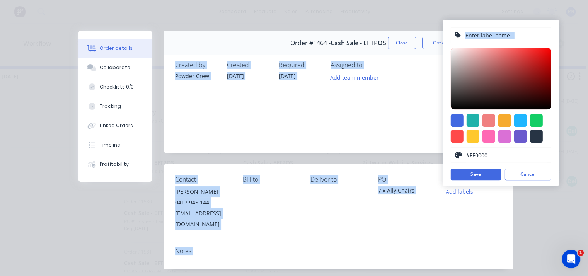
drag, startPoint x: 538, startPoint y: 55, endPoint x: 568, endPoint y: 37, distance: 34.8
click at [450, 37] on body "dashboard products sales purchasing productivity dashboard products Product Cat…" at bounding box center [156, 114] width 588 height 229
type input "#FA7878"
click at [503, 48] on div at bounding box center [500, 79] width 100 height 62
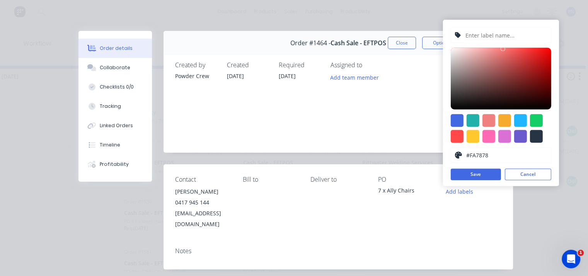
click at [503, 35] on input "text" at bounding box center [505, 35] width 82 height 15
click at [503, 33] on input "text" at bounding box center [505, 35] width 82 height 15
drag, startPoint x: 503, startPoint y: 33, endPoint x: 478, endPoint y: 24, distance: 27.5
click at [503, 32] on input "text" at bounding box center [505, 35] width 82 height 15
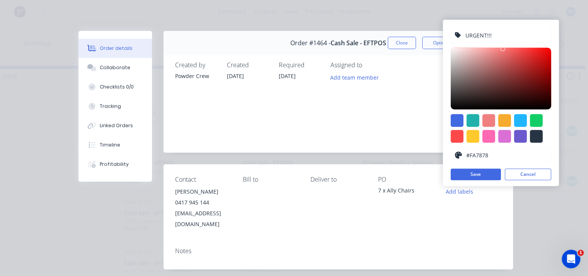
type input "URGENT!!!"
type input "#FF0000"
drag, startPoint x: 521, startPoint y: 61, endPoint x: 552, endPoint y: 44, distance: 35.6
click at [552, 44] on div "URGENT!!! #FF0000 hex #FF0000 Save Cancel" at bounding box center [501, 103] width 116 height 166
click at [476, 173] on button "Save" at bounding box center [475, 174] width 50 height 12
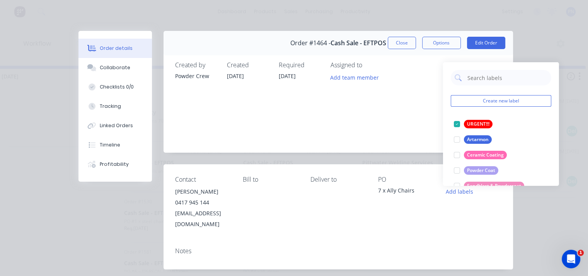
drag, startPoint x: 457, startPoint y: 122, endPoint x: 462, endPoint y: 109, distance: 14.1
click at [457, 122] on div at bounding box center [456, 123] width 15 height 15
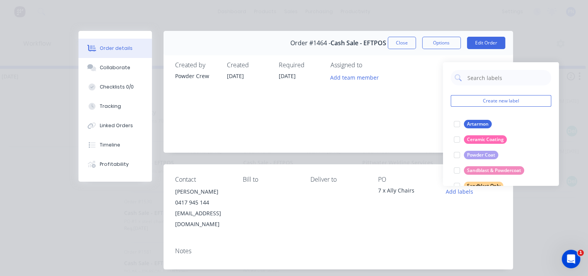
click at [528, 40] on div "Order details Collaborate Checklists 0/0 Tracking Linked Orders Timeline Profit…" at bounding box center [294, 138] width 588 height 276
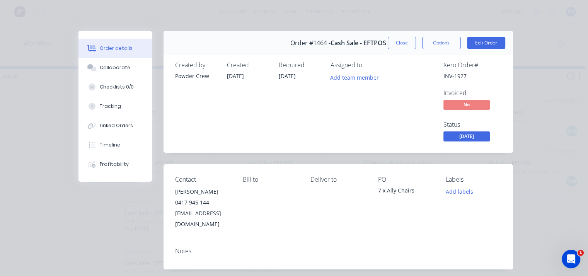
click at [528, 40] on div "Order details Collaborate Checklists 0/0 Tracking Linked Orders Timeline Profit…" at bounding box center [294, 138] width 588 height 276
click at [406, 47] on button "Close" at bounding box center [402, 43] width 28 height 12
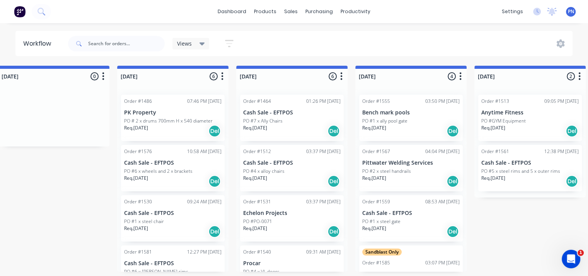
click at [296, 129] on div "Req. [DATE] Del" at bounding box center [291, 130] width 97 height 13
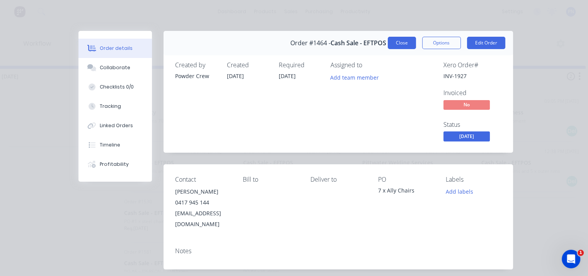
click at [403, 42] on button "Close" at bounding box center [402, 43] width 28 height 12
